Goal: Find specific page/section

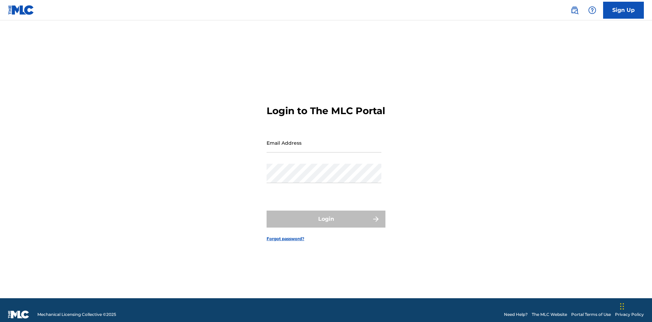
scroll to position [9, 0]
type input "[PERSON_NAME][EMAIL_ADDRESS][DOMAIN_NAME]"
click at [326, 216] on button "Login" at bounding box center [325, 218] width 119 height 17
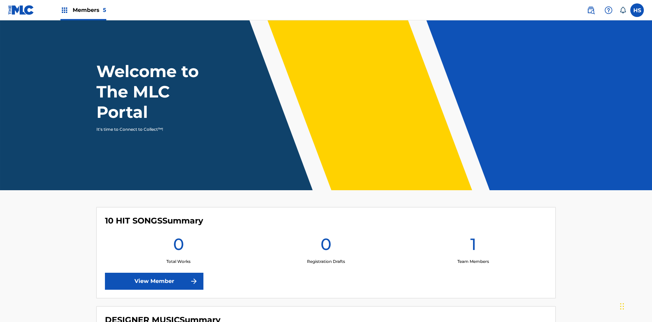
click at [154, 273] on link "View Member" at bounding box center [154, 281] width 98 height 17
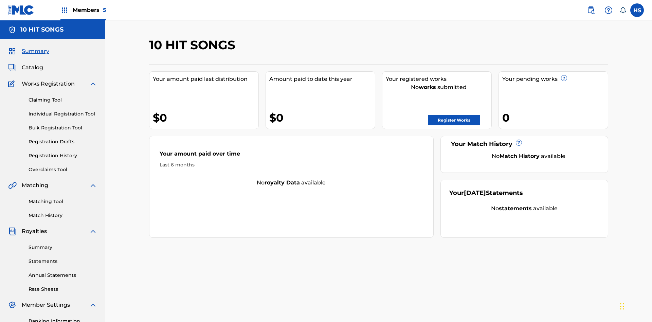
click at [83, 10] on span "Members 5" at bounding box center [90, 10] width 34 height 8
click at [91, 34] on img at bounding box center [91, 34] width 14 height 14
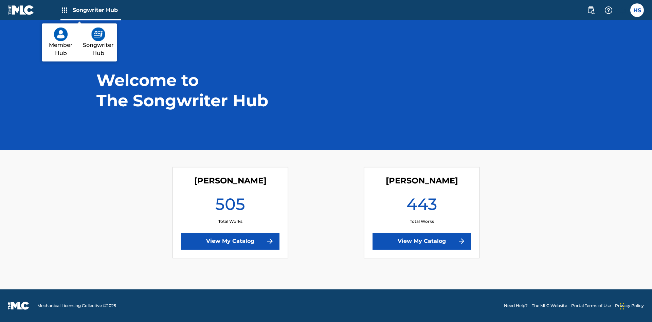
click at [422, 241] on link "View My Catalog" at bounding box center [421, 240] width 98 height 17
